Goal: Task Accomplishment & Management: Manage account settings

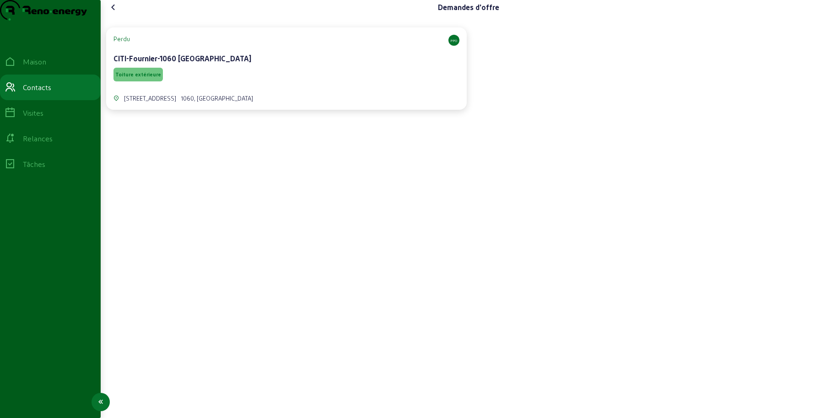
click at [12, 93] on icon at bounding box center [10, 87] width 11 height 11
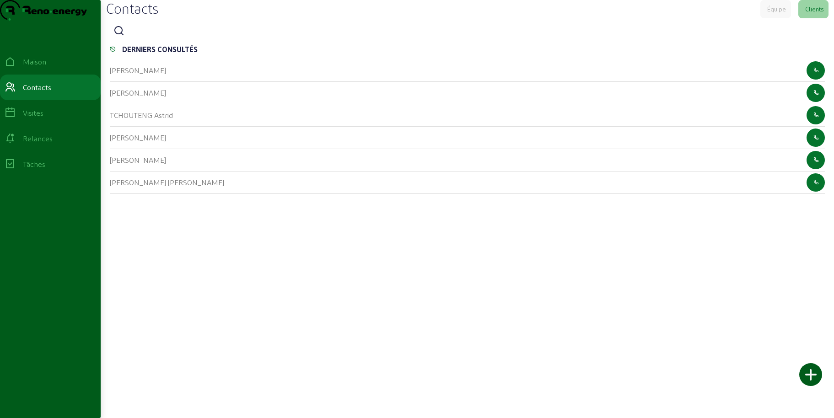
click at [124, 37] on icon at bounding box center [118, 31] width 11 height 11
click at [156, 37] on input at bounding box center [170, 31] width 82 height 11
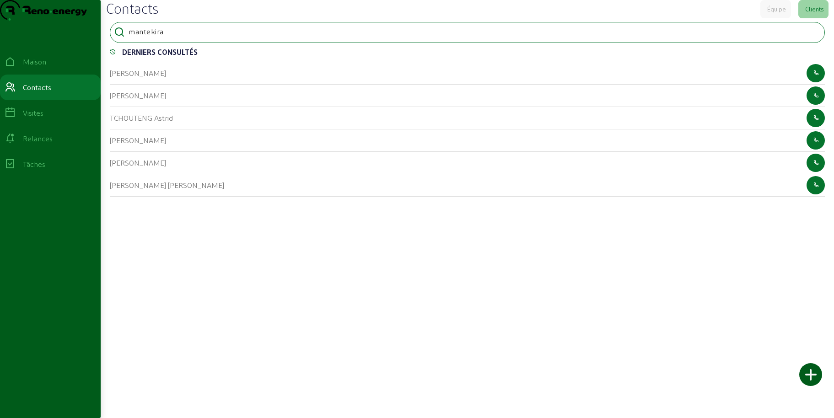
type input "mantekira"
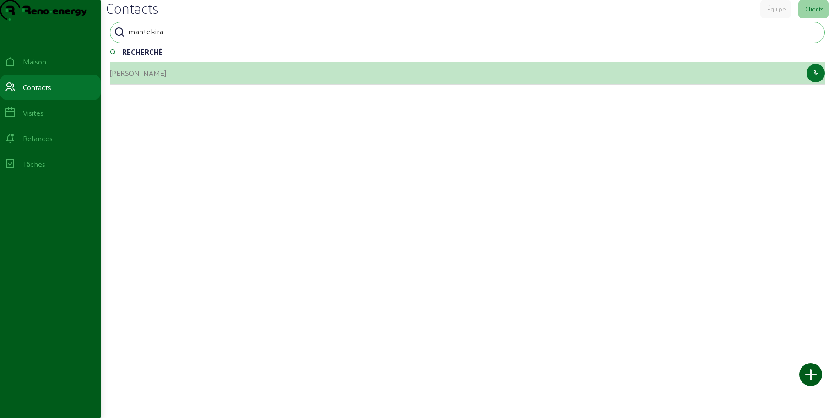
click at [130, 77] on font "[PERSON_NAME]" at bounding box center [138, 73] width 56 height 9
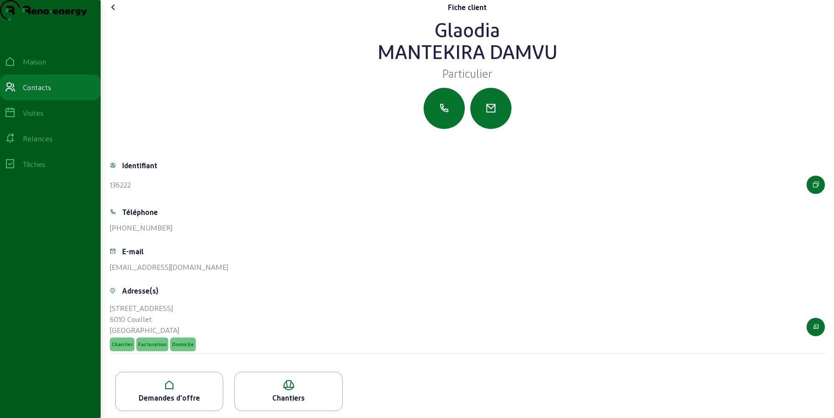
scroll to position [22, 0]
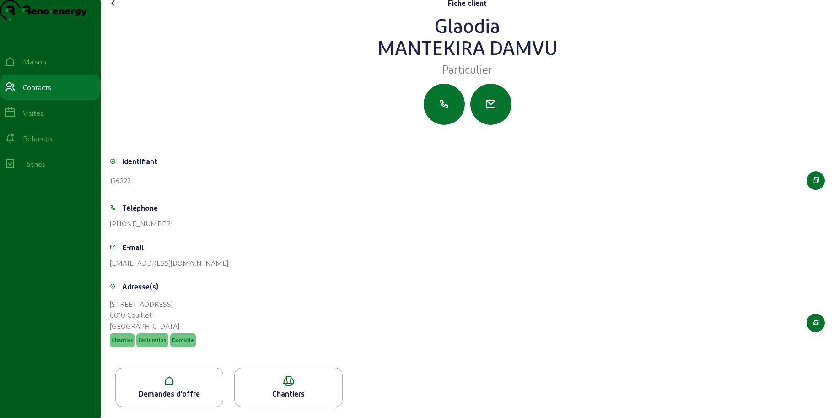
click at [185, 386] on icon at bounding box center [169, 381] width 107 height 11
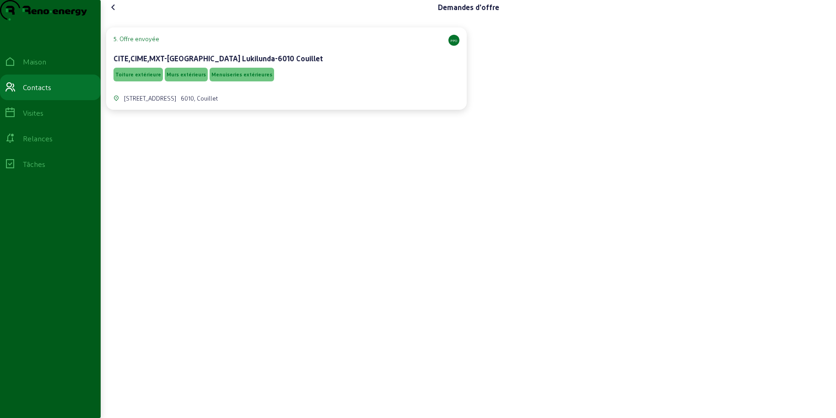
click at [313, 83] on div "Toiture extérieure Murs extérieurs Menuiseries extérieures" at bounding box center [286, 74] width 346 height 17
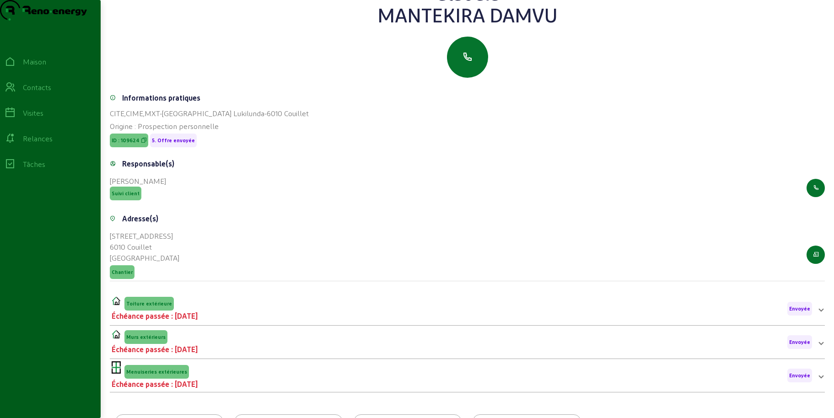
scroll to position [117, 0]
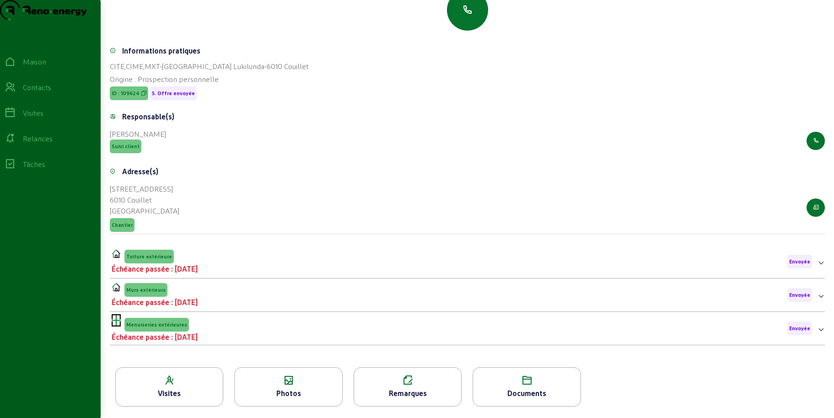
click at [269, 393] on div "Photos" at bounding box center [288, 393] width 107 height 11
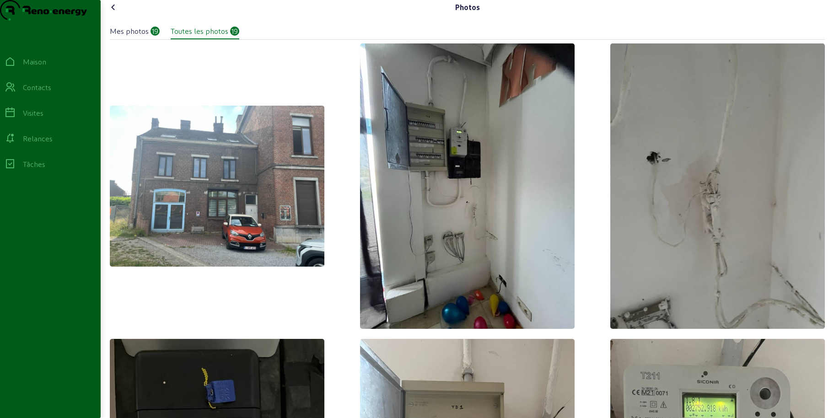
click at [115, 13] on icon at bounding box center [113, 7] width 11 height 11
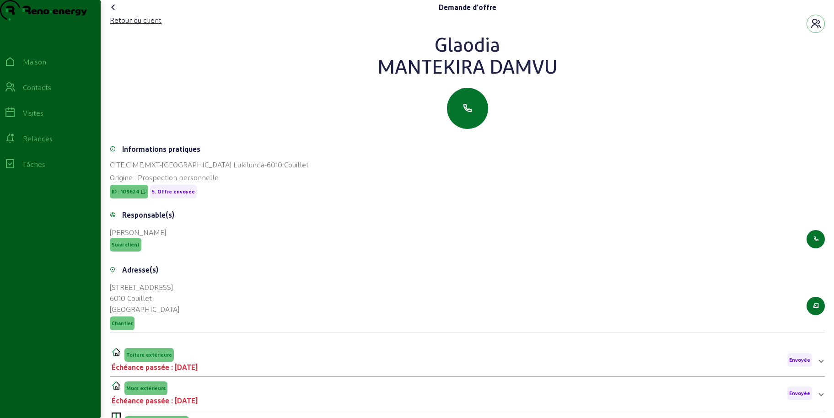
click at [112, 13] on icon at bounding box center [113, 7] width 11 height 11
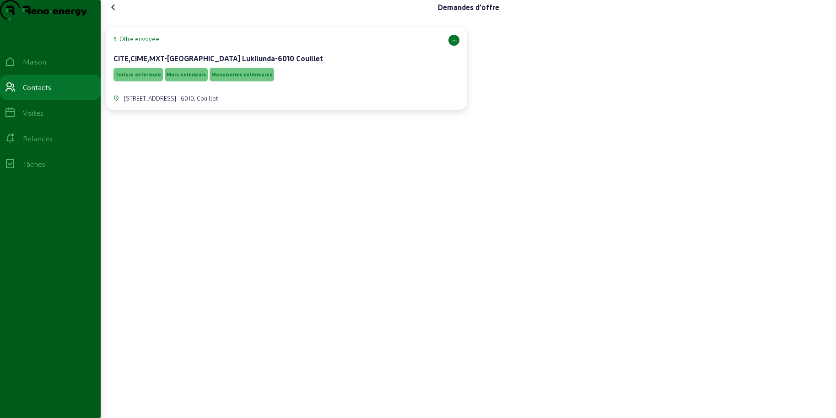
click at [323, 64] on div "CITE,CIME,MXT-[GEOGRAPHIC_DATA] Lukilunda-6010 Couillet" at bounding box center [286, 58] width 346 height 11
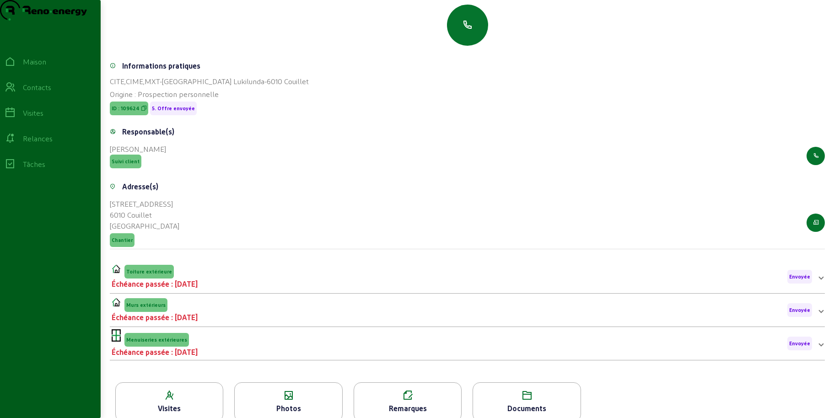
scroll to position [117, 0]
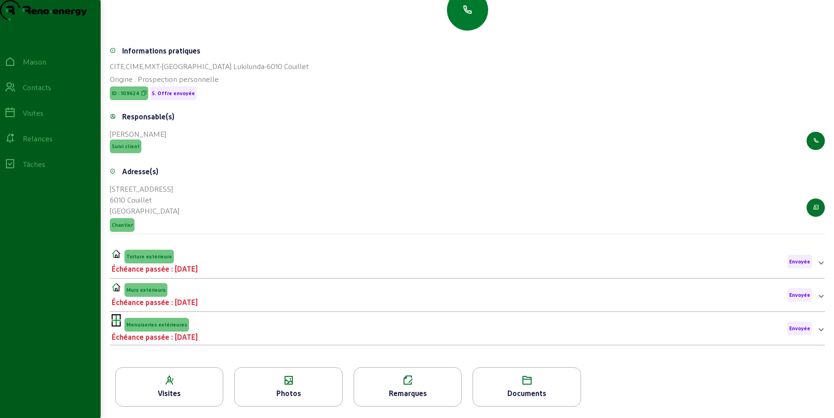
click at [464, 16] on button "button" at bounding box center [467, 9] width 41 height 41
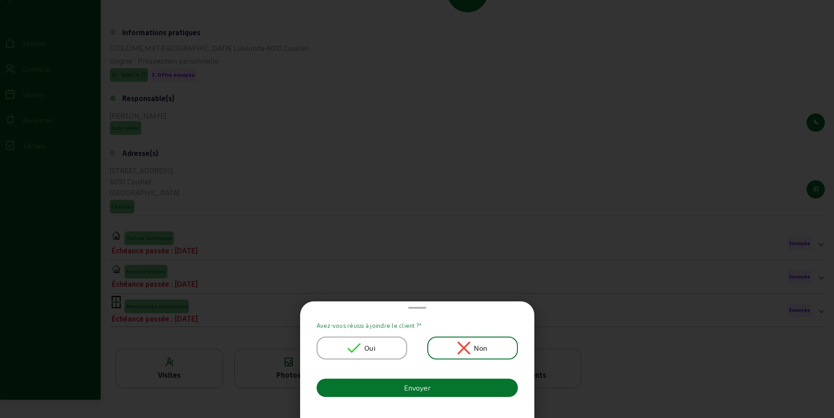
scroll to position [0, 0]
click at [363, 348] on div "Oui" at bounding box center [362, 348] width 28 height 13
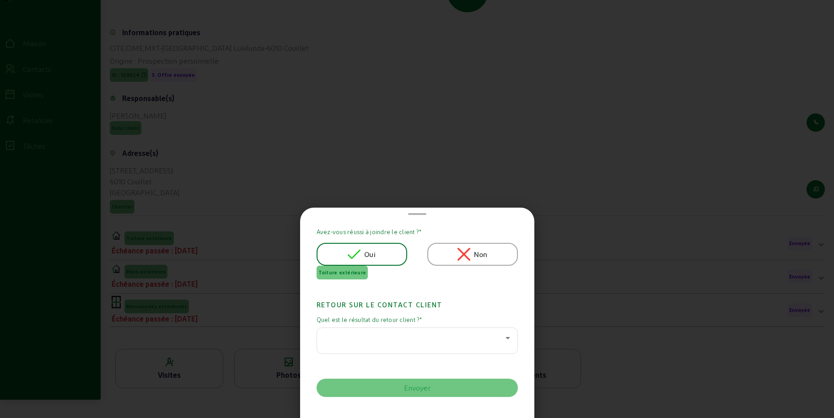
click at [350, 338] on div at bounding box center [414, 338] width 181 height 11
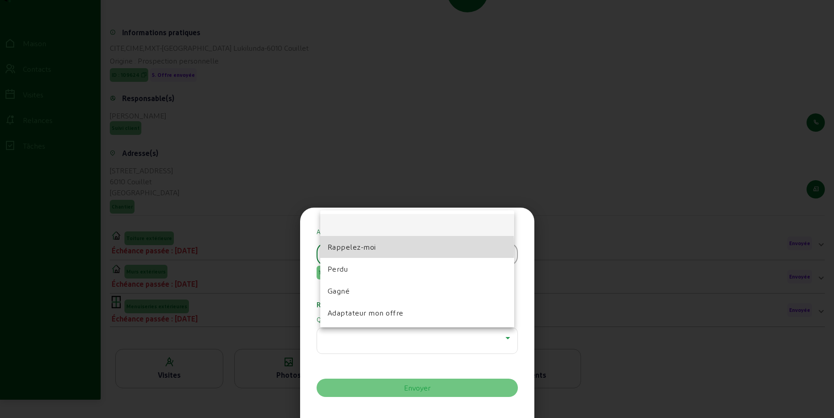
click at [360, 247] on font "Rappelez-moi" at bounding box center [352, 246] width 48 height 9
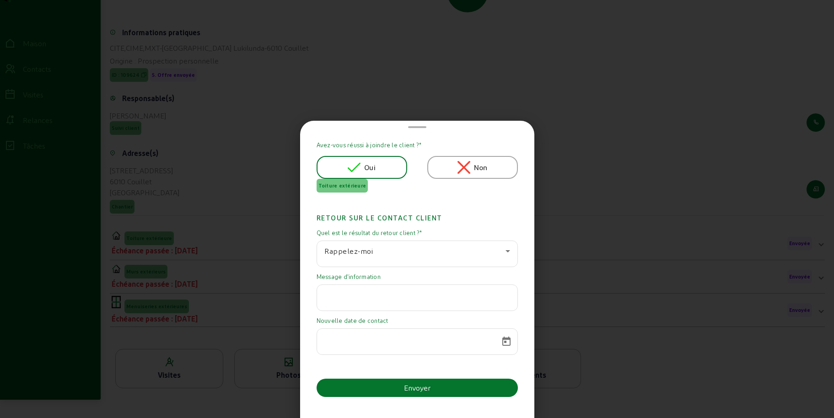
click at [354, 296] on input "text" at bounding box center [417, 295] width 186 height 11
paste input "Suite à un imprévu, le projet est en pause pour le moment. Je reviendrai vers v…"
type input "Suite à un imprévu, le projet est en pause pour le moment. Je reviendrai vers v…"
click at [505, 339] on span "Calendrier ouvert" at bounding box center [506, 342] width 22 height 22
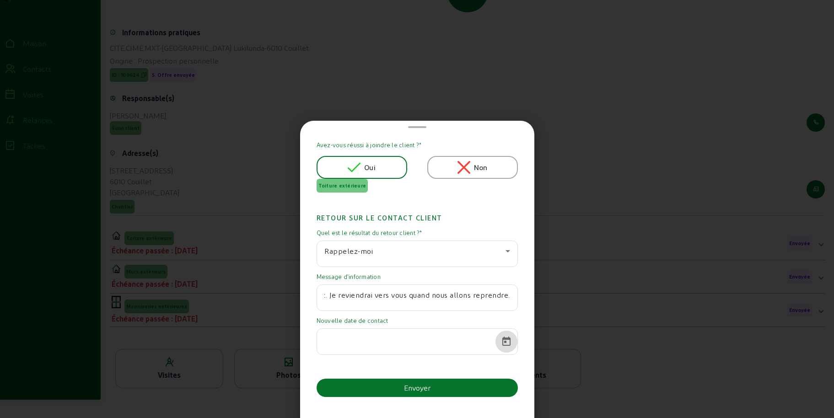
scroll to position [0, 0]
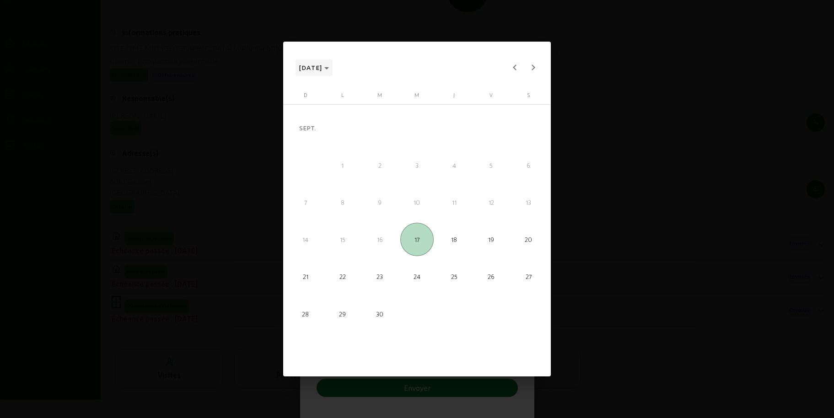
click at [329, 68] on span "[DATE]" at bounding box center [314, 67] width 30 height 11
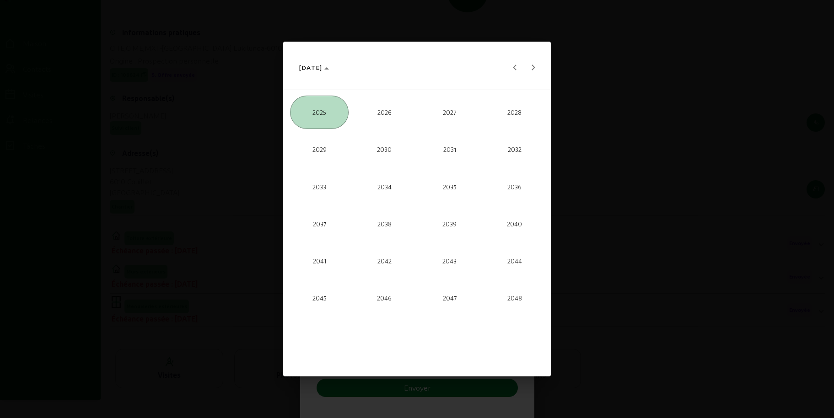
click at [372, 102] on span "2026" at bounding box center [384, 112] width 59 height 33
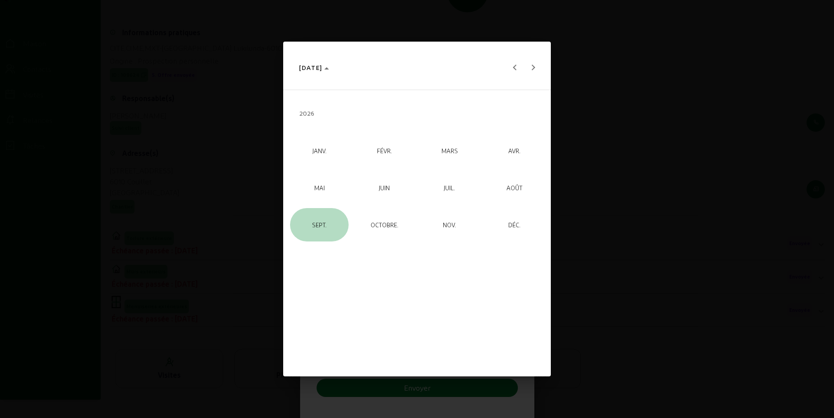
click at [328, 225] on span "SEPT." at bounding box center [319, 224] width 59 height 33
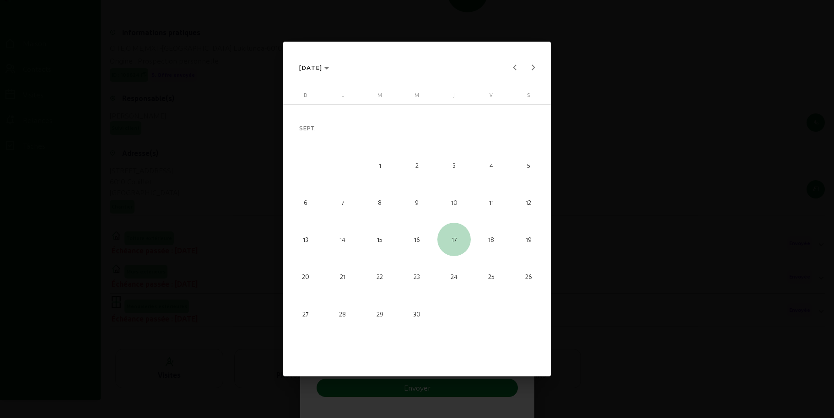
click at [452, 240] on font "17" at bounding box center [454, 239] width 5 height 7
type input "[DATE]"
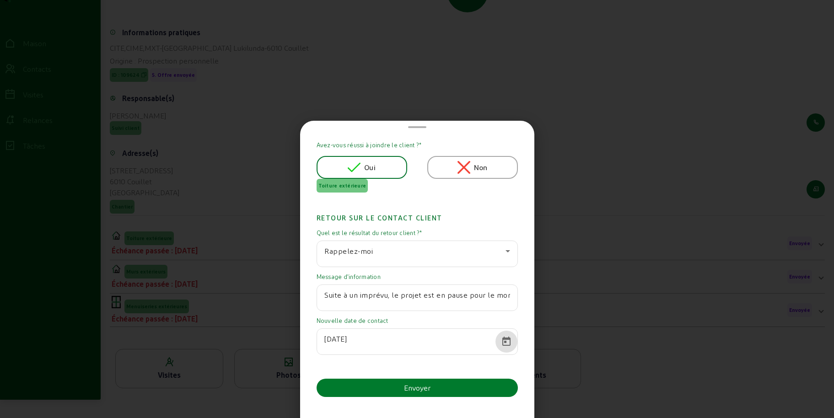
click at [382, 388] on button "Envoyer" at bounding box center [417, 388] width 201 height 18
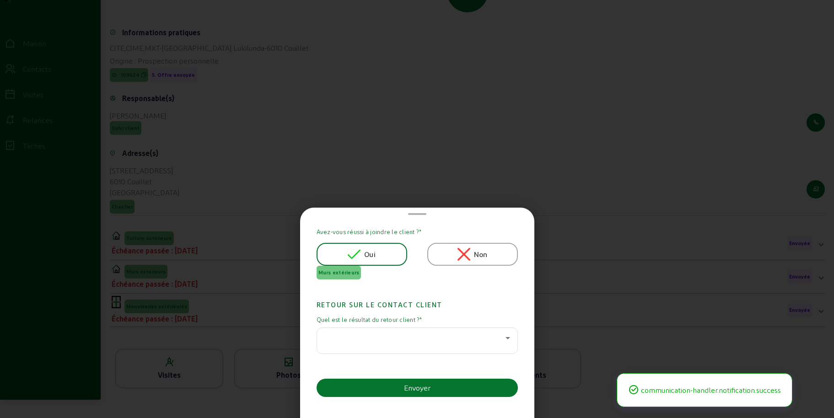
click at [366, 339] on div at bounding box center [414, 338] width 181 height 11
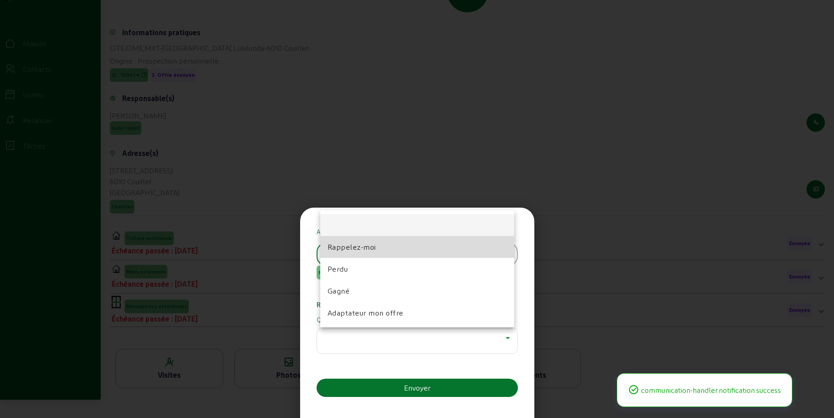
click at [367, 250] on font "Rappelez-moi" at bounding box center [352, 246] width 48 height 9
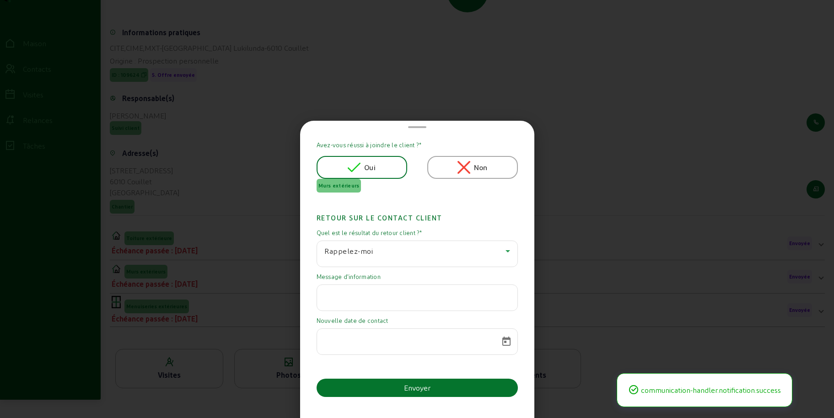
click at [367, 299] on input "text" at bounding box center [417, 295] width 186 height 11
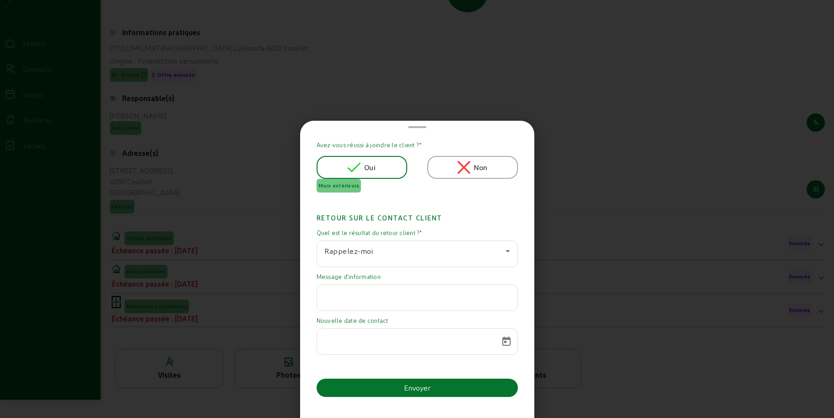
paste input "Suite à un imprévu, le projet est en pause pour le moment. Je reviendrai vers v…"
type input "Suite à un imprévu, le projet est en pause pour le moment. Je reviendrai vers v…"
click at [499, 336] on span "Calendrier ouvert" at bounding box center [506, 342] width 22 height 22
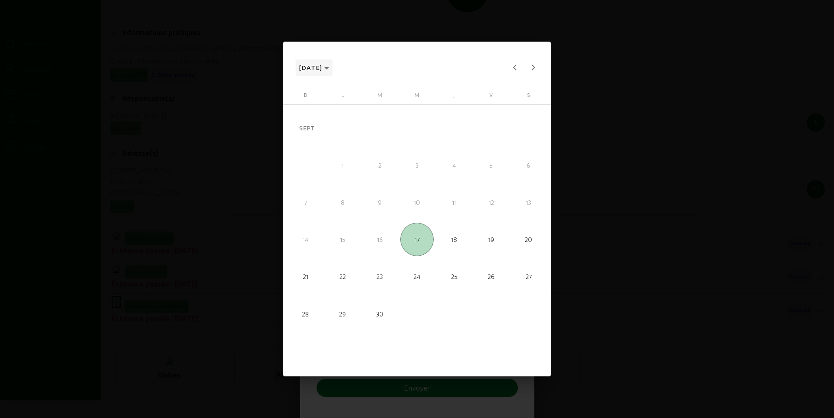
click at [329, 69] on polygon "Choisissez le mois et l'année" at bounding box center [326, 68] width 5 height 2
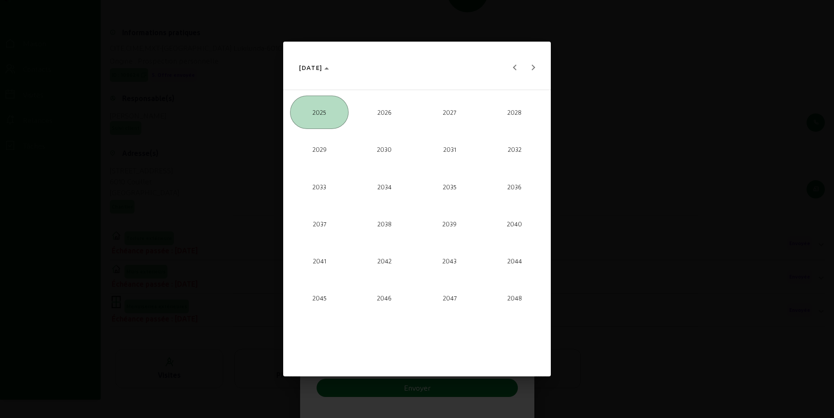
click at [381, 112] on font "2026" at bounding box center [384, 111] width 14 height 7
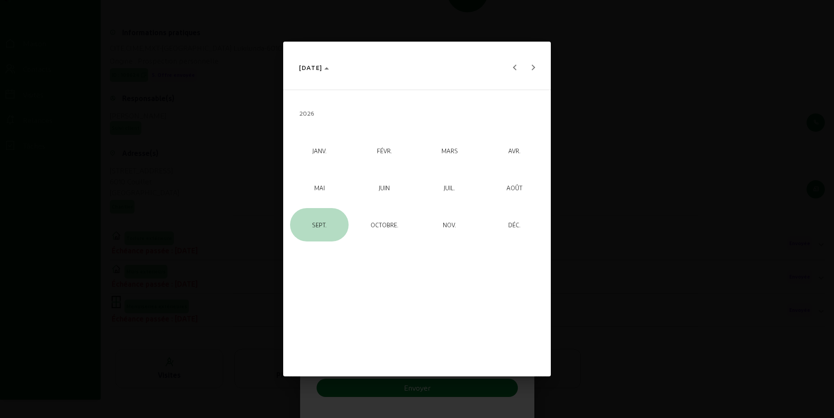
click at [329, 222] on span "SEPT." at bounding box center [319, 224] width 59 height 33
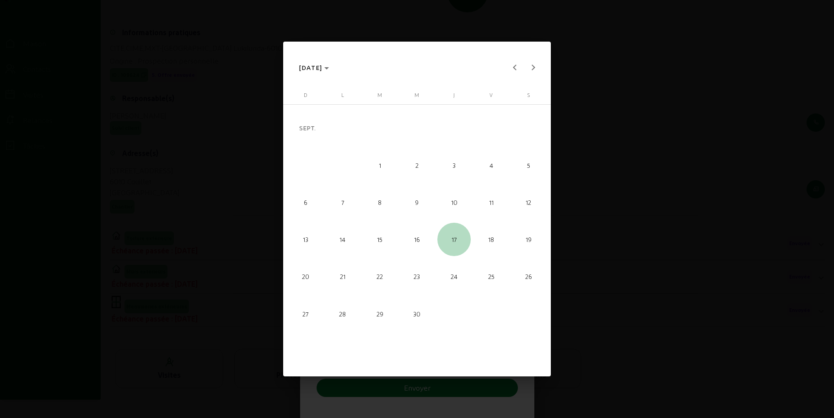
click at [454, 242] on font "17" at bounding box center [454, 239] width 5 height 7
type input "[DATE]"
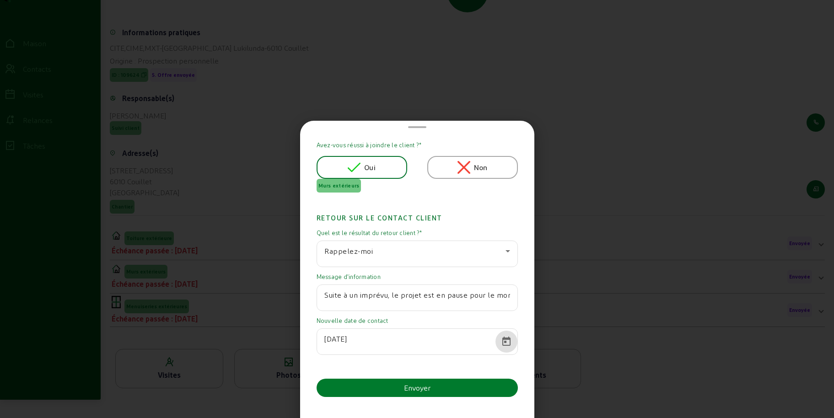
click at [410, 389] on font "Envoyer" at bounding box center [417, 387] width 27 height 9
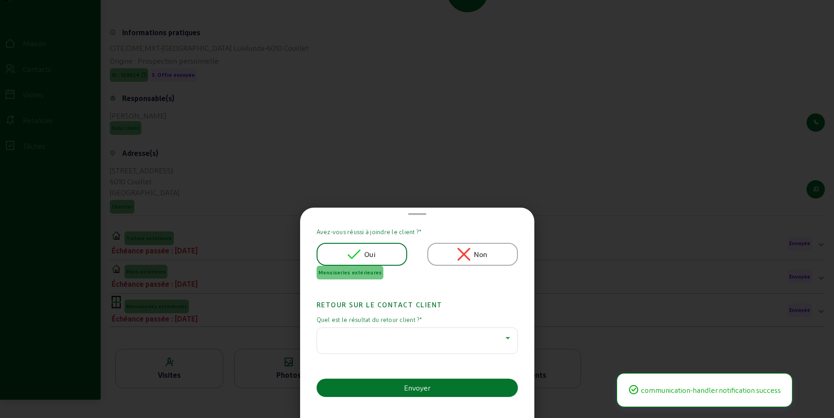
click at [377, 333] on div at bounding box center [414, 338] width 181 height 11
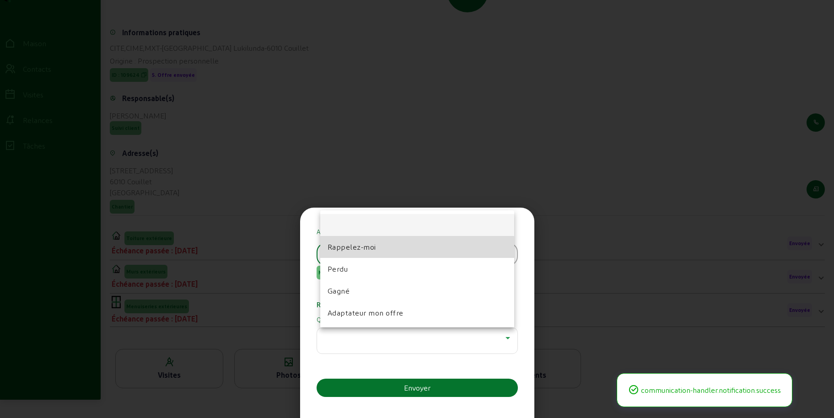
click at [369, 249] on font "Rappelez-moi" at bounding box center [352, 246] width 48 height 9
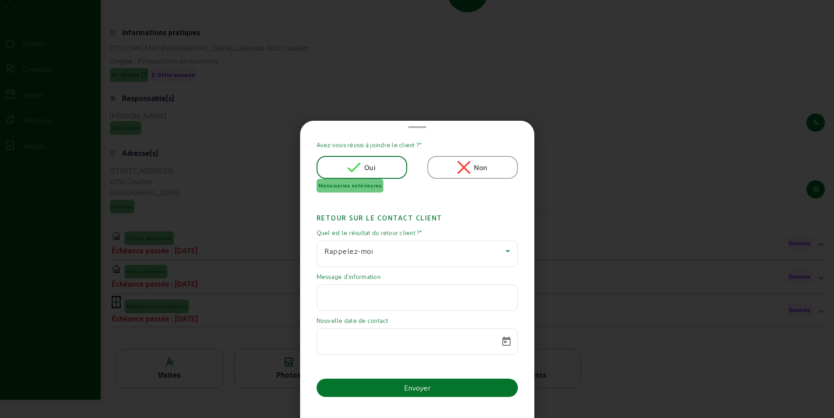
click at [361, 296] on input "text" at bounding box center [417, 295] width 186 height 11
paste input "Suite à un imprévu, le projet est en pause pour le moment. Je reviendrai vers v…"
type input "Suite à un imprévu, le projet est en pause pour le moment. Je reviendrai vers v…"
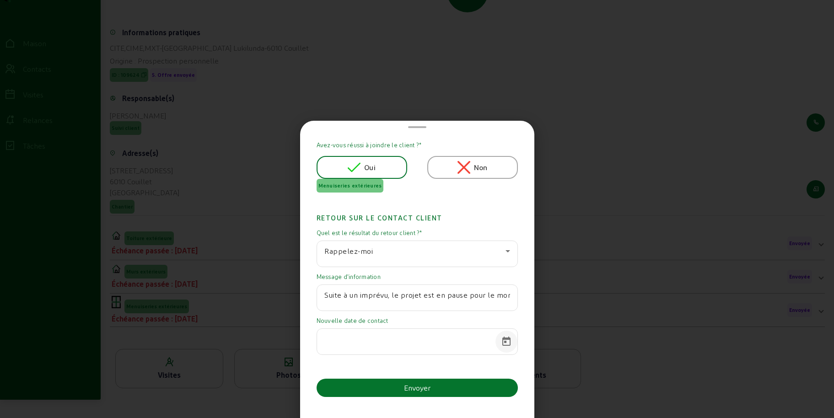
click at [506, 339] on span "Calendrier ouvert" at bounding box center [506, 342] width 22 height 22
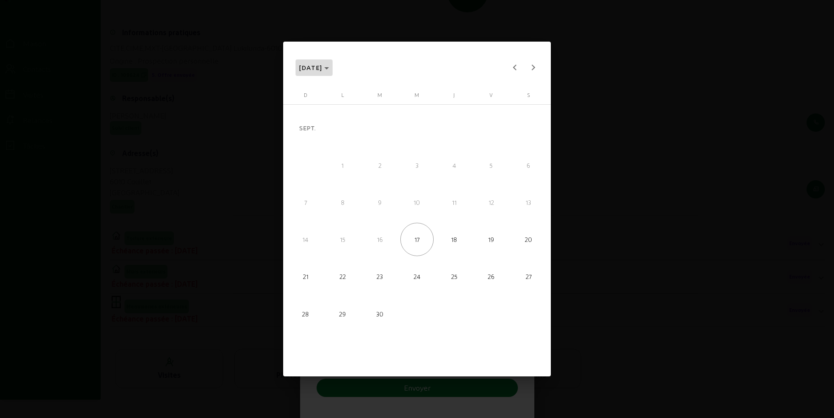
click at [329, 67] on polygon "Choisissez le mois et l'année" at bounding box center [326, 68] width 5 height 2
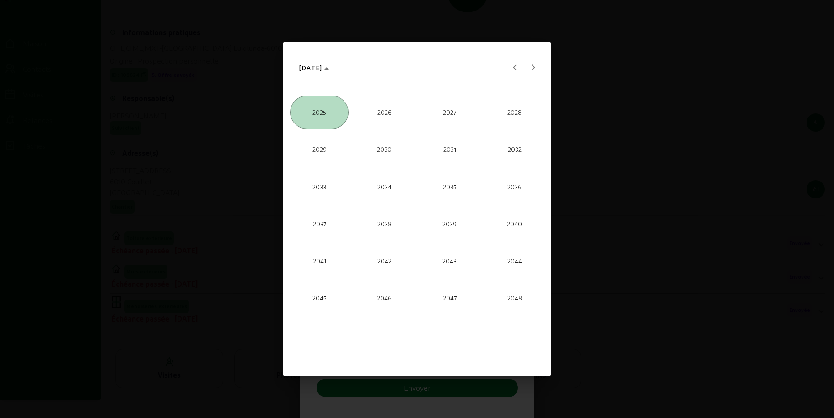
click at [373, 110] on span "2026" at bounding box center [384, 112] width 59 height 33
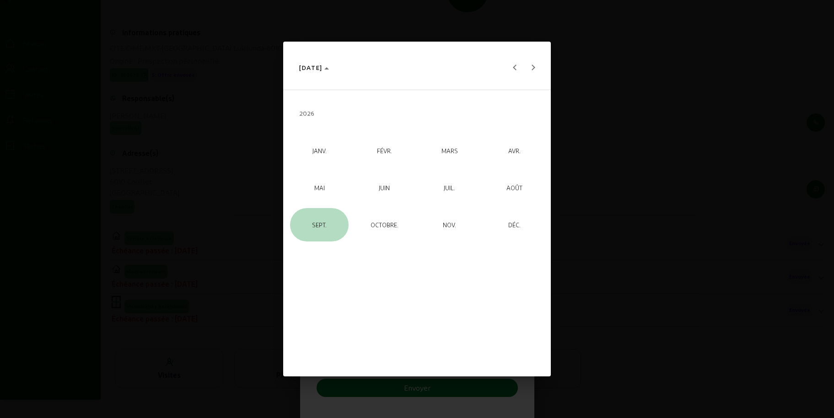
click at [323, 217] on span "SEPT." at bounding box center [319, 224] width 59 height 33
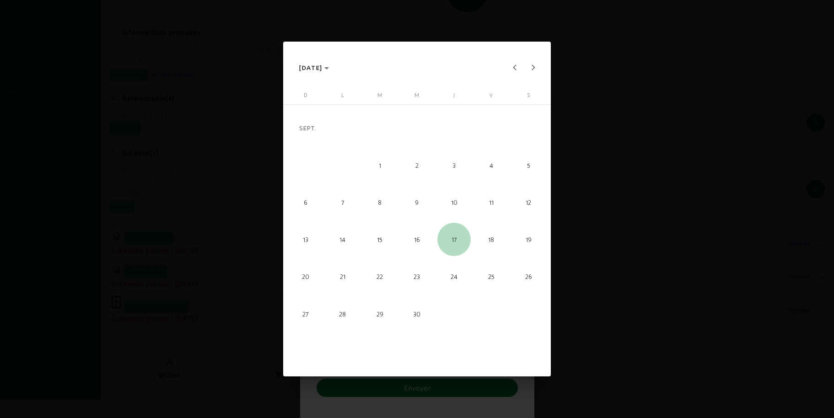
click at [455, 248] on span "17" at bounding box center [453, 239] width 33 height 33
type input "[DATE]"
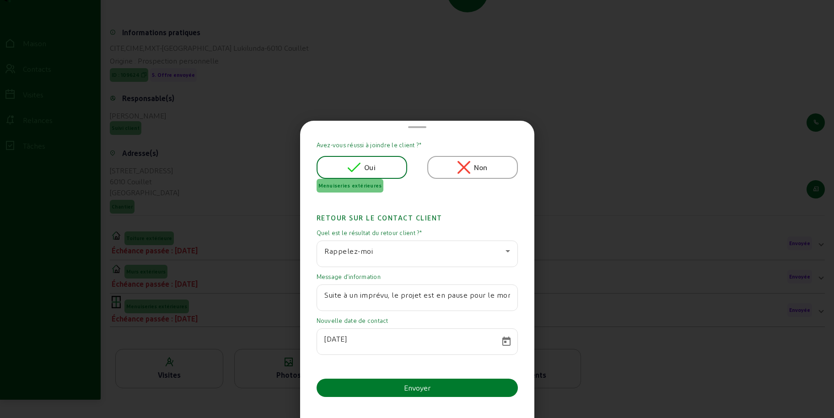
click at [412, 386] on font "Envoyer" at bounding box center [417, 387] width 27 height 9
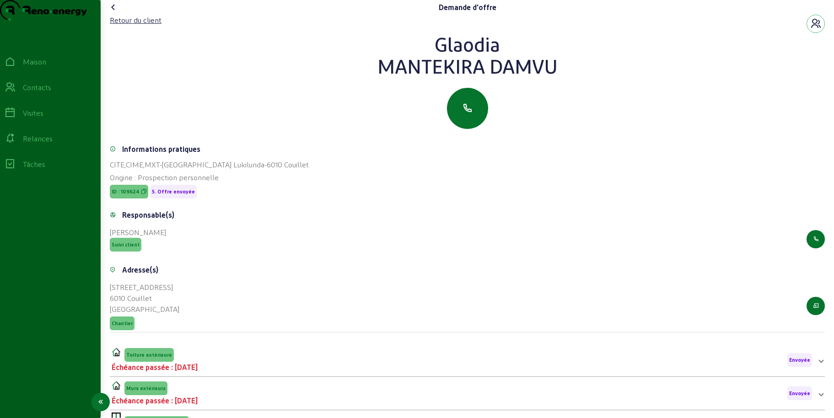
click at [16, 144] on icon at bounding box center [10, 138] width 11 height 11
